Goal: Information Seeking & Learning: Compare options

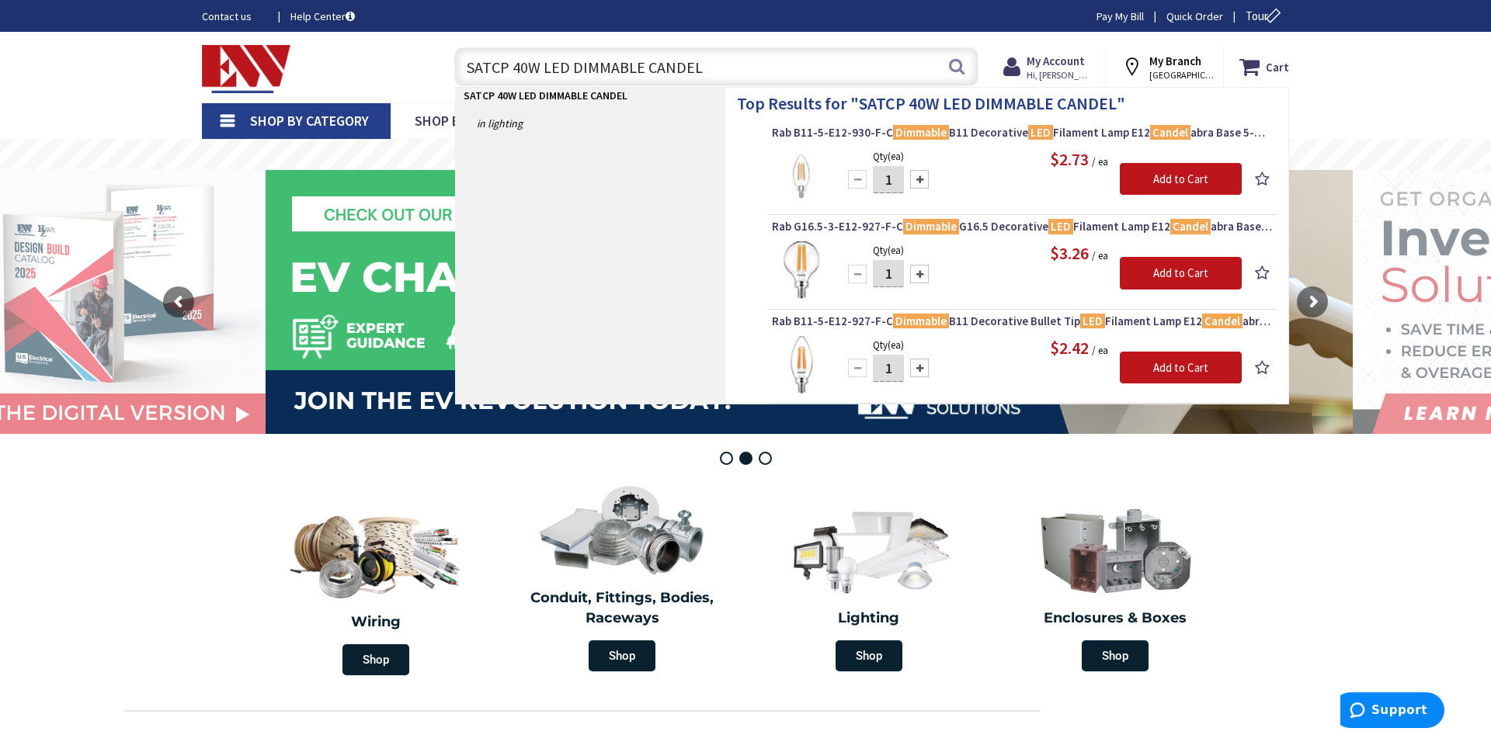
click at [501, 70] on input "SATCP 40W LED DIMMABLE CANDEL" at bounding box center [716, 66] width 524 height 39
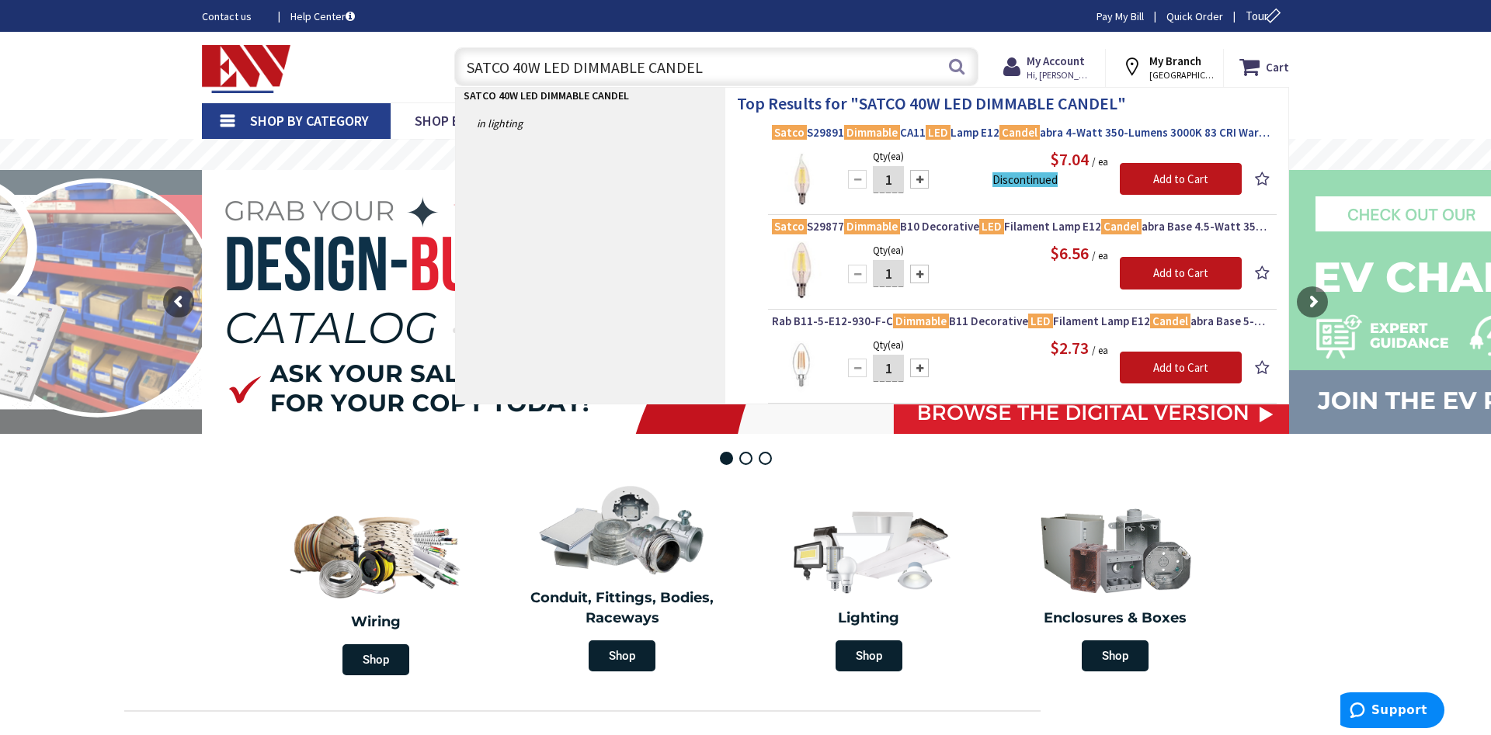
type input "SATCO 40W LED DIMMABLE CANDEL"
click at [971, 133] on span "Satco S29891 Dimmable CA11 LED Lamp E12 Candel abra 4-Watt 350-Lumens 3000K 83 …" at bounding box center [1022, 133] width 501 height 16
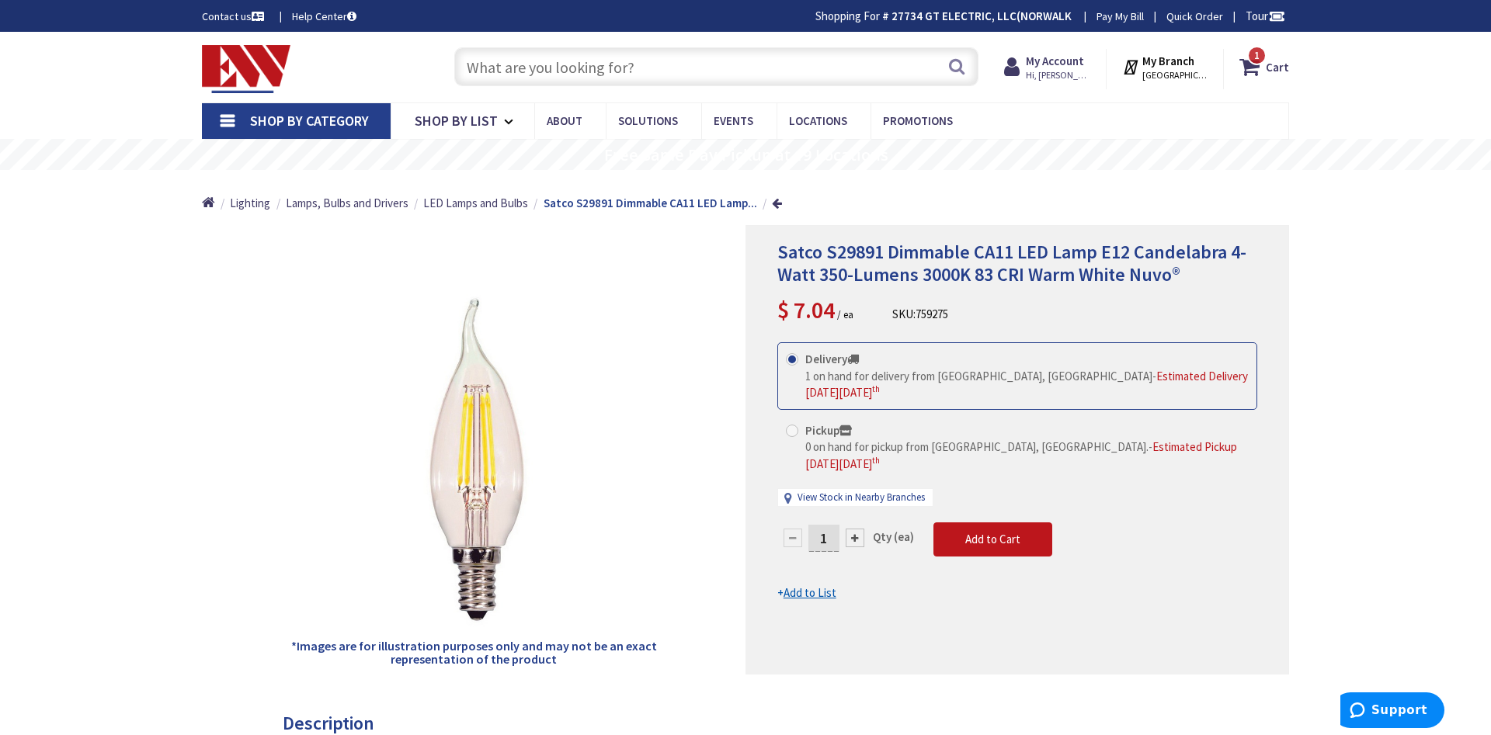
click at [644, 62] on input "text" at bounding box center [716, 66] width 524 height 39
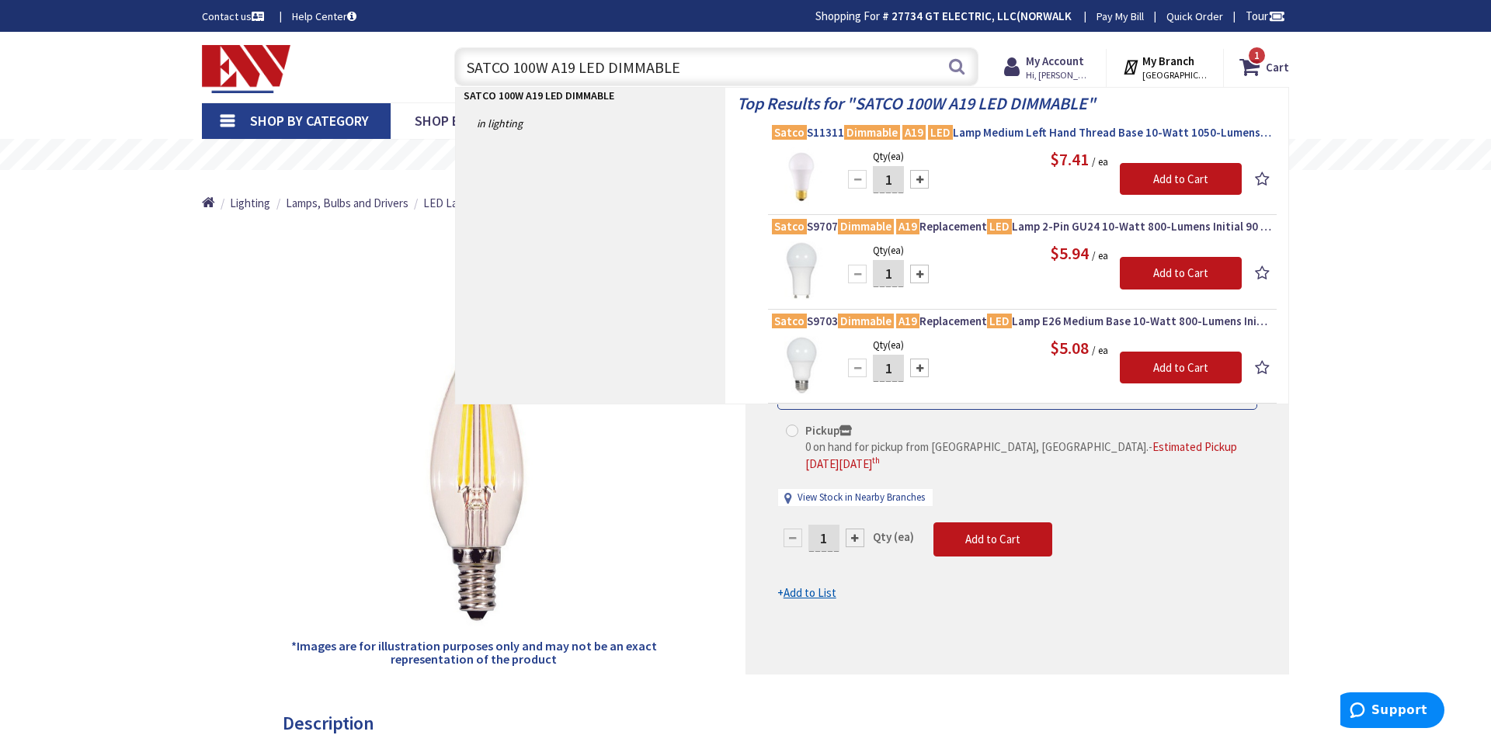
type input "SATCO 100W A19 LED DIMMABLE"
click at [1020, 135] on span "Satco S11311 Dimmable A19 LED Lamp Medium Left Hand Thread Base 10-Watt 1050-Lu…" at bounding box center [1022, 133] width 501 height 16
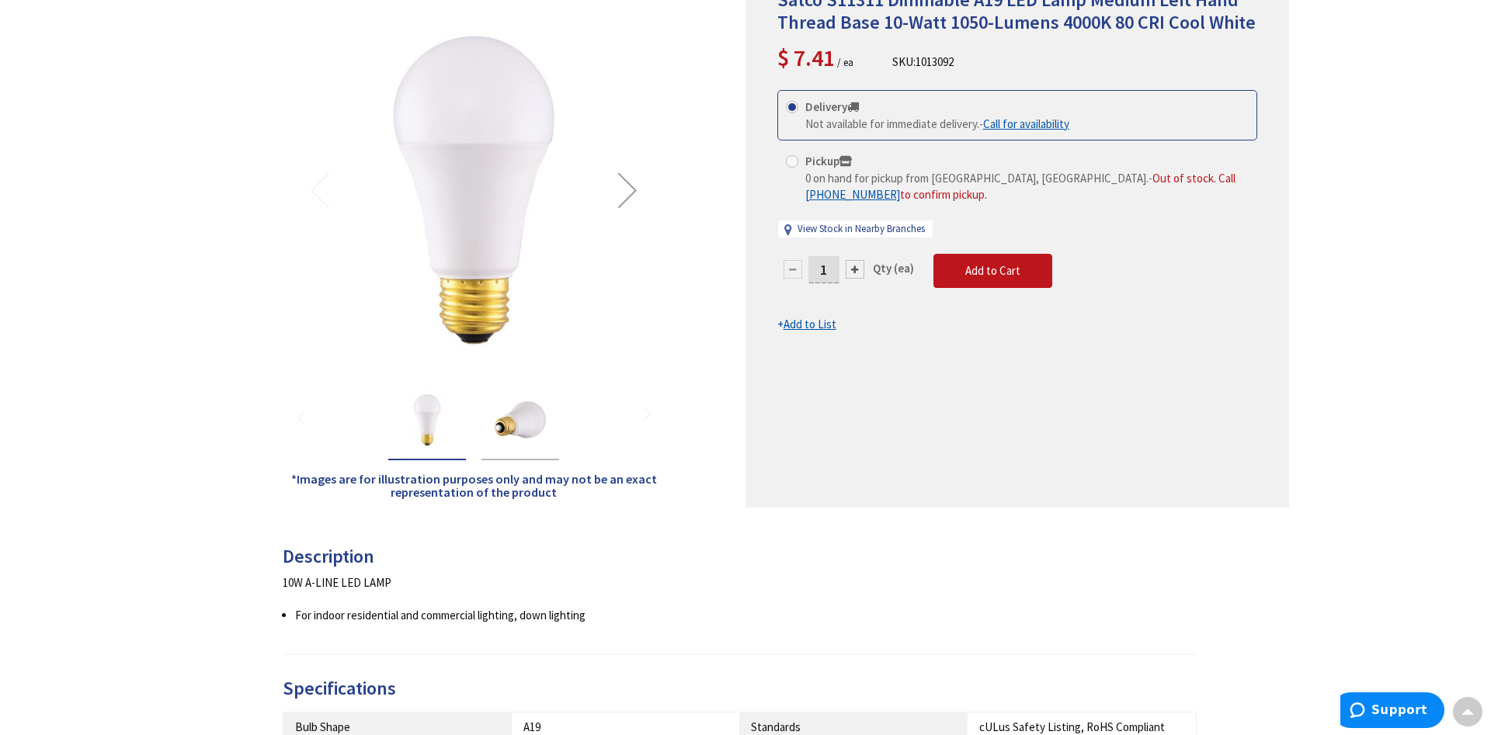
scroll to position [158, 0]
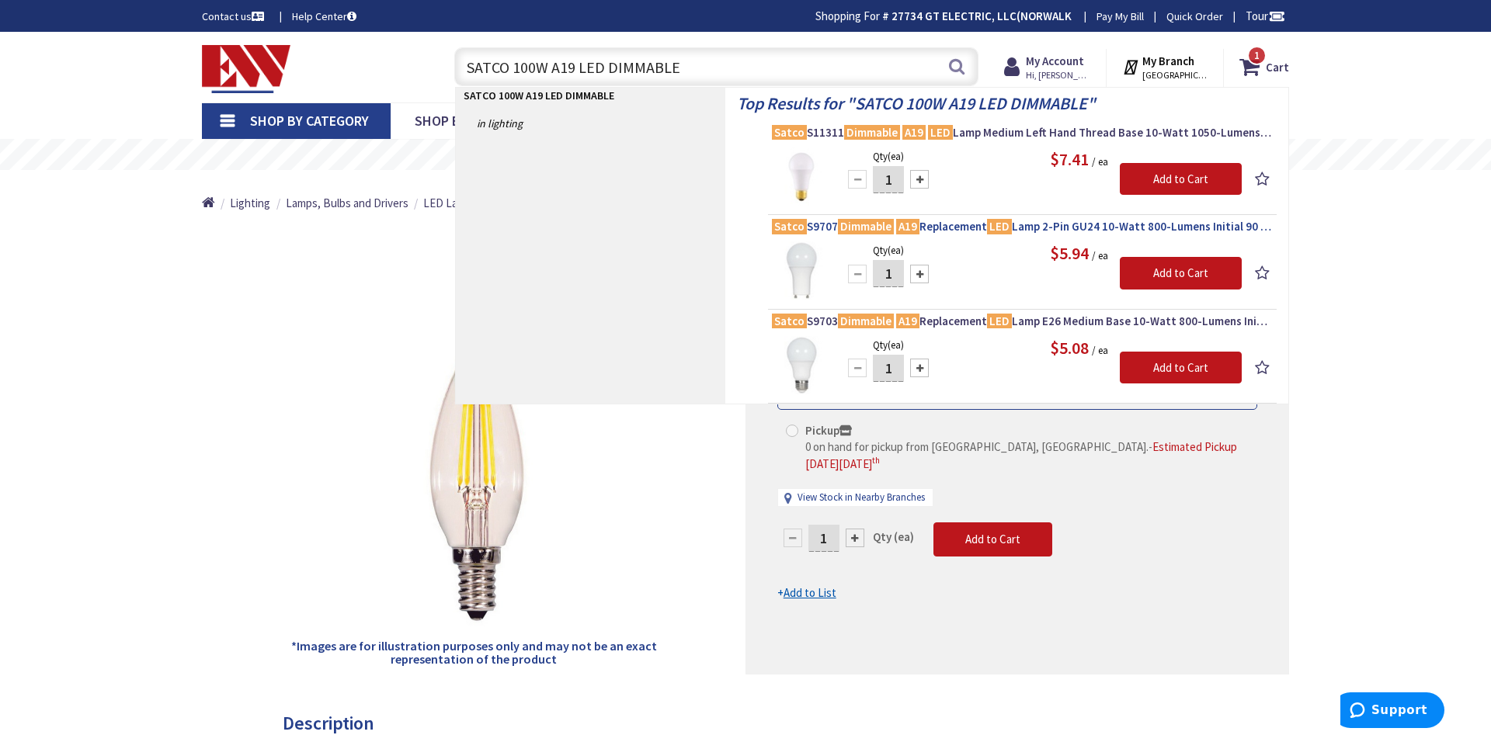
type input "SATCO 100W A19 LED DIMMABLE"
click at [1139, 232] on span "Satco S9707 Dimmable A19 Replacement LED Lamp 2-Pin GU24 10-Watt 800-Lumens Ini…" at bounding box center [1022, 227] width 501 height 16
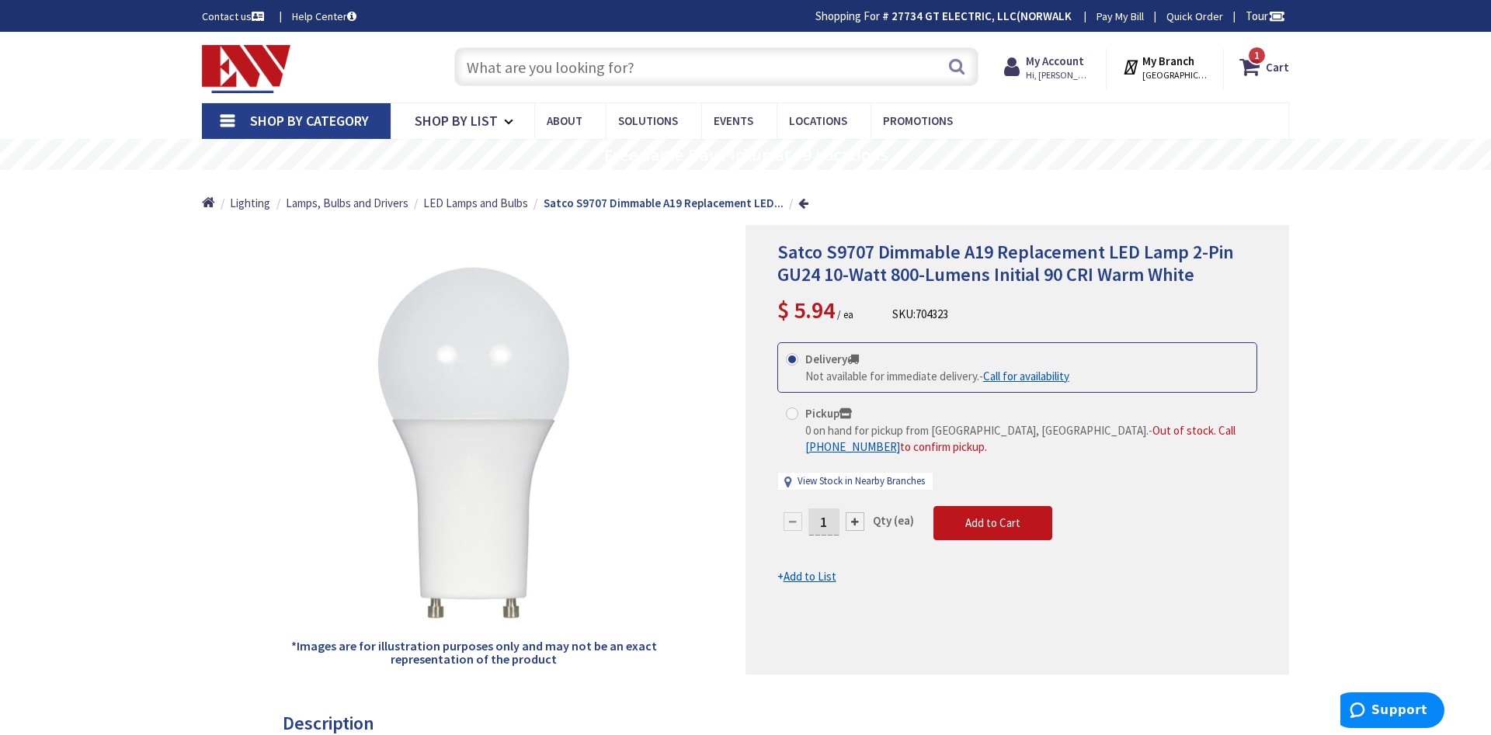
click at [565, 68] on input "text" at bounding box center [716, 66] width 524 height 39
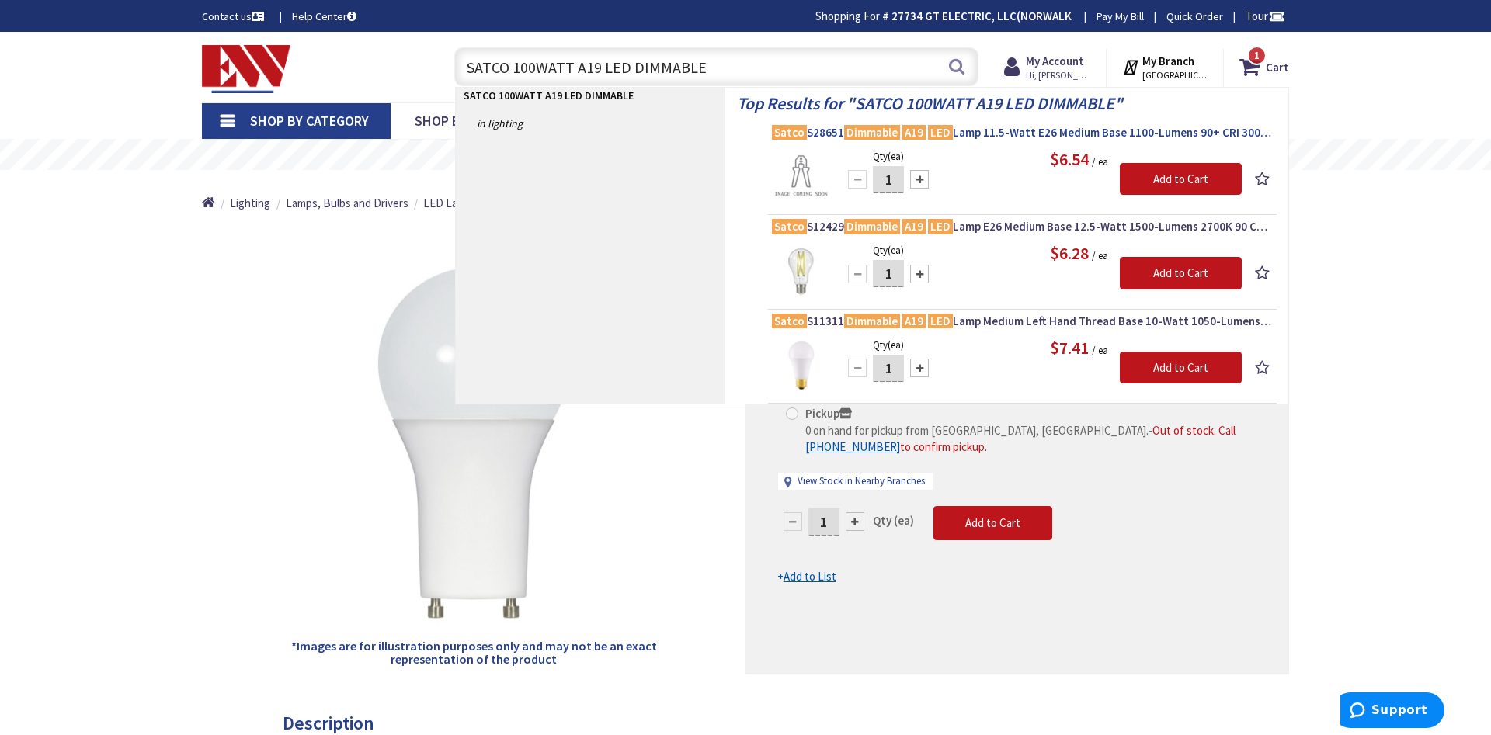
type input "SATCO 100WATT A19 LED DIMMABLE"
click at [1017, 139] on span "Satco S28651 Dimmable A19 LED Lamp 11.5-Watt E26 Medium Base 1100-Lumens 90+ CR…" at bounding box center [1022, 133] width 501 height 16
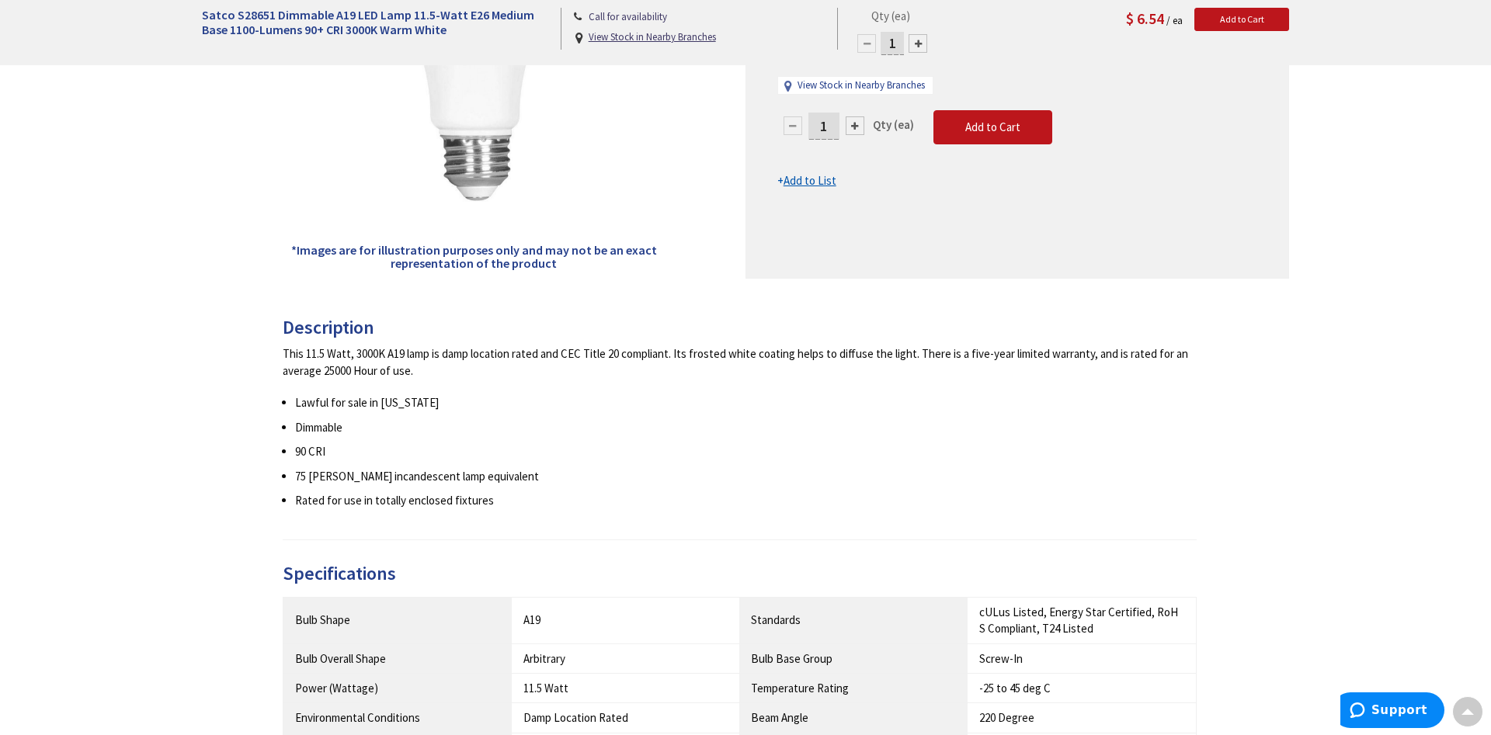
scroll to position [79, 0]
